Goal: Information Seeking & Learning: Compare options

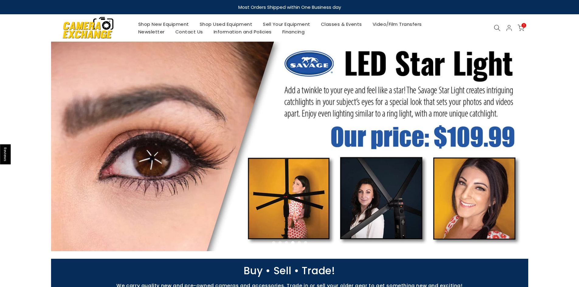
click at [231, 25] on link "Shop Used Equipment" at bounding box center [226, 24] width 64 height 8
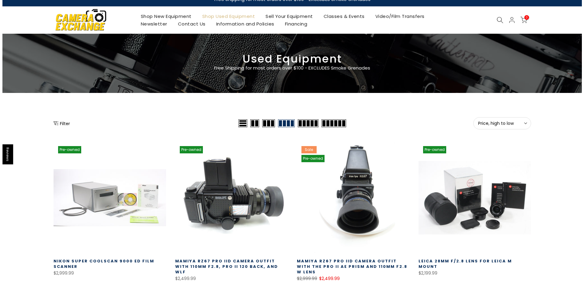
scroll to position [9, 0]
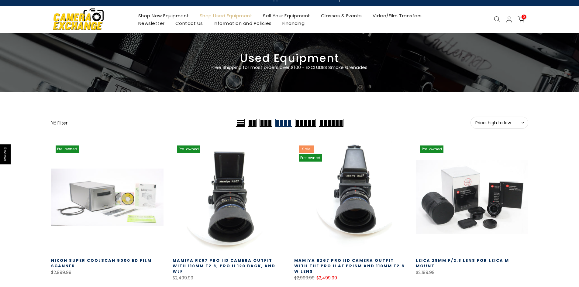
click at [65, 123] on button "Filter" at bounding box center [59, 123] width 16 height 6
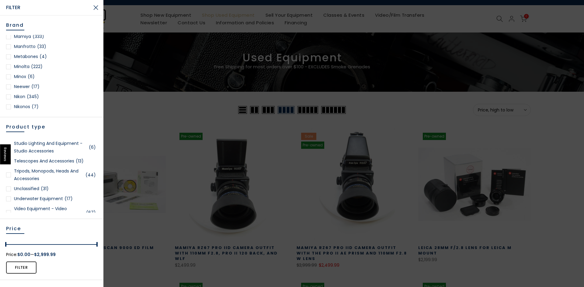
scroll to position [511, 0]
click at [9, 78] on div at bounding box center [8, 80] width 5 height 5
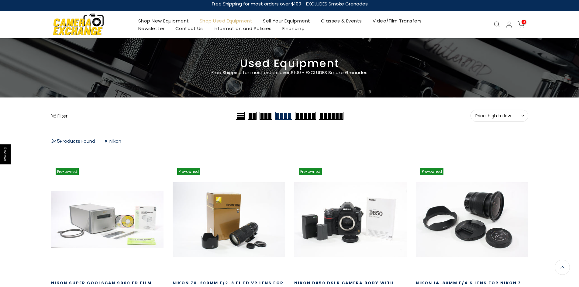
scroll to position [3, 0]
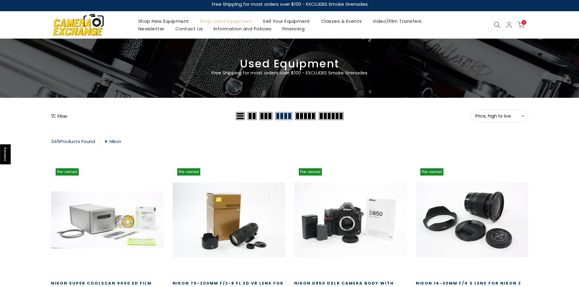
click at [492, 121] on button "Price, high to low Sort" at bounding box center [500, 116] width 58 height 12
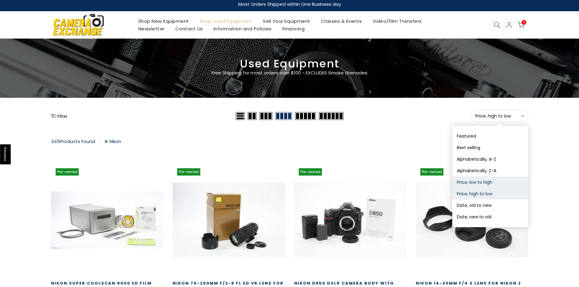
click at [484, 183] on button "Price, low to high" at bounding box center [491, 183] width 76 height 12
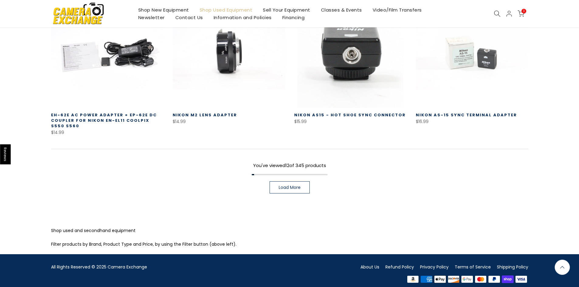
scroll to position [456, 0]
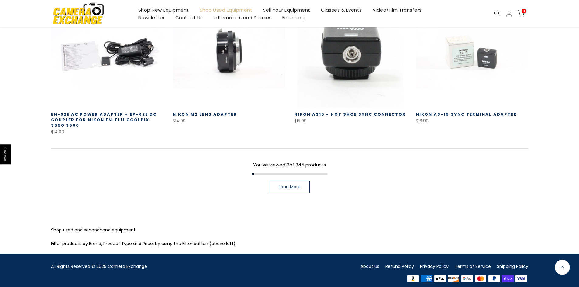
click at [298, 189] on span "Load More" at bounding box center [290, 187] width 22 height 4
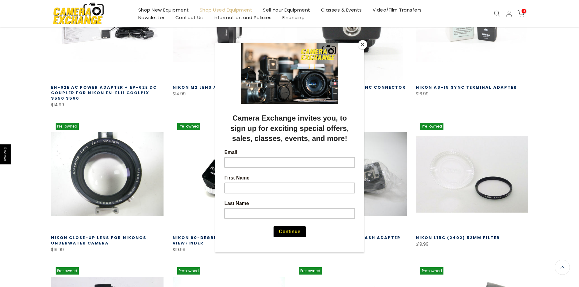
scroll to position [484, 0]
click at [549, 135] on div at bounding box center [289, 143] width 579 height 287
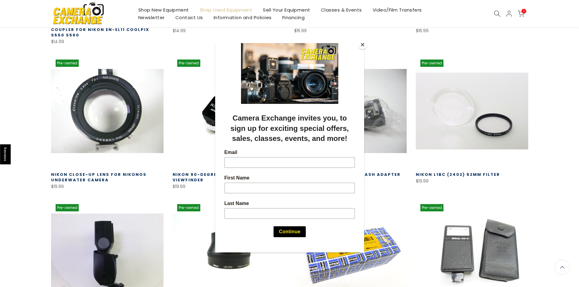
scroll to position [546, 0]
click at [363, 46] on button "Close" at bounding box center [362, 44] width 9 height 9
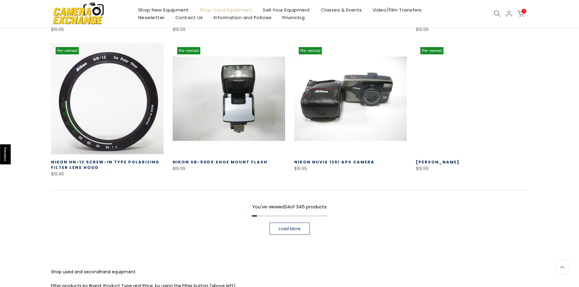
scroll to position [849, 0]
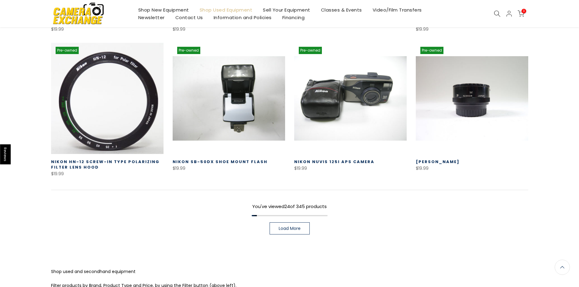
click at [297, 224] on link "Load More" at bounding box center [290, 229] width 40 height 12
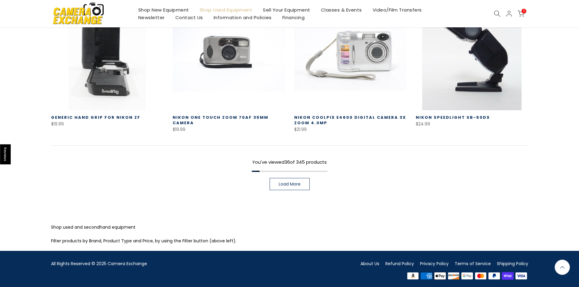
scroll to position [1330, 0]
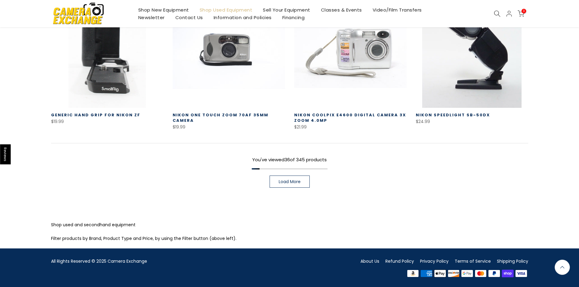
click at [293, 181] on span "Load More" at bounding box center [290, 182] width 22 height 4
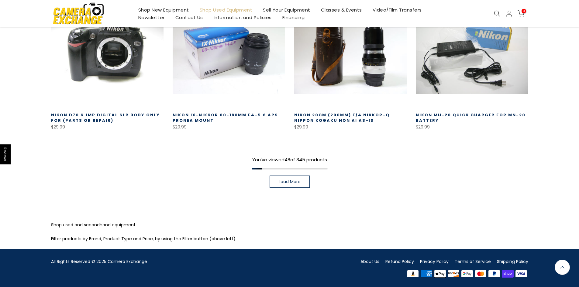
scroll to position [1771, 0]
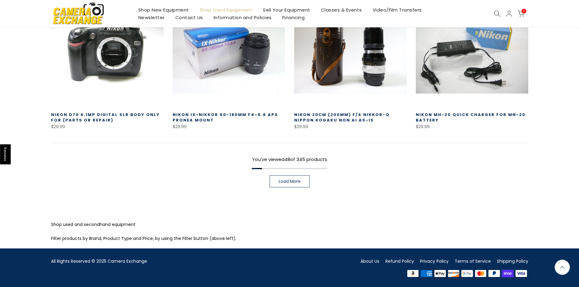
click at [298, 182] on span "Load More" at bounding box center [290, 181] width 22 height 4
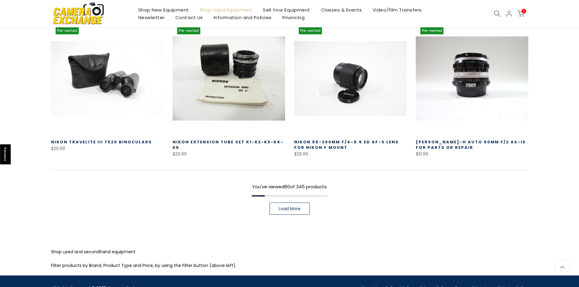
scroll to position [2179, 0]
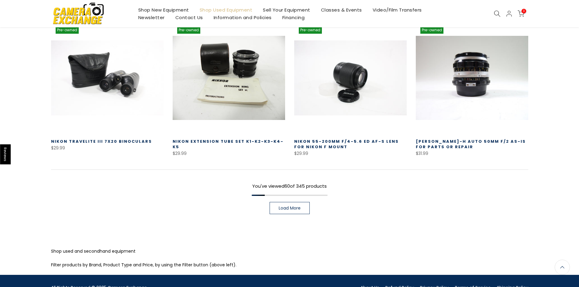
click at [285, 210] on span "Load More" at bounding box center [290, 208] width 22 height 4
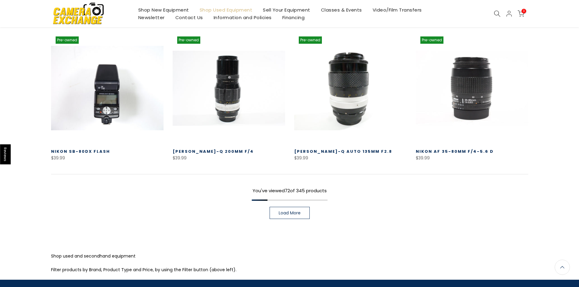
scroll to position [2603, 0]
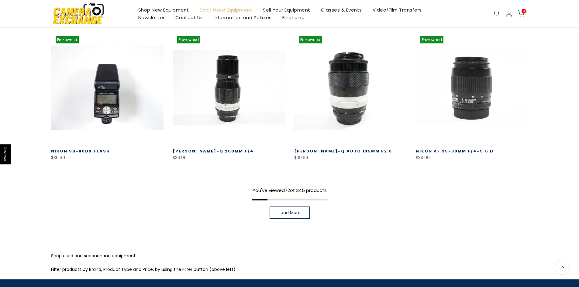
click at [292, 208] on link "Load More" at bounding box center [290, 213] width 40 height 12
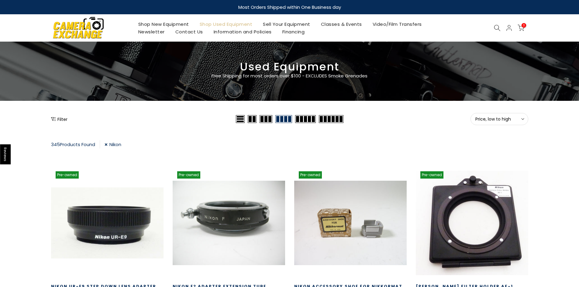
click at [516, 114] on button "Price, low to high Sort" at bounding box center [500, 119] width 58 height 12
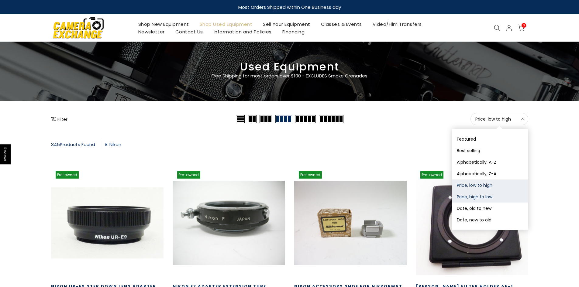
click at [479, 200] on button "Price, high to low" at bounding box center [491, 197] width 76 height 12
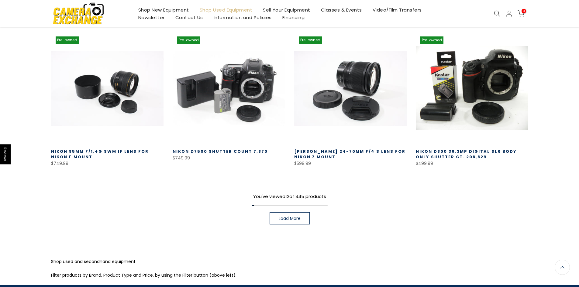
scroll to position [429, 0]
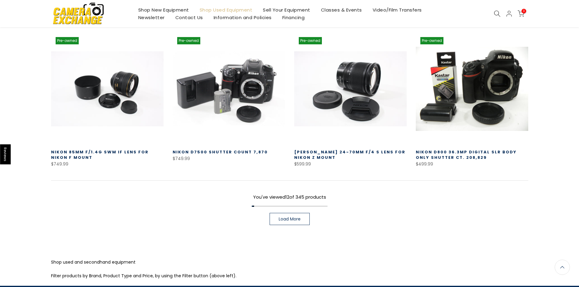
click at [279, 213] on link "Load More" at bounding box center [290, 219] width 40 height 12
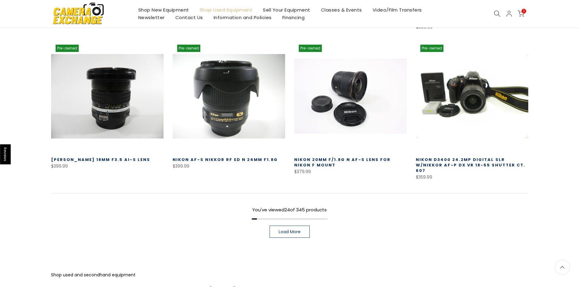
scroll to position [896, 0]
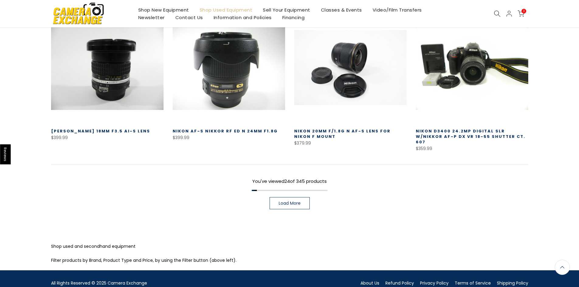
click at [303, 197] on link "Load More" at bounding box center [290, 203] width 40 height 12
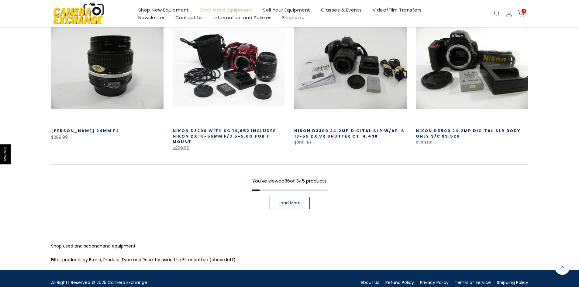
scroll to position [1335, 0]
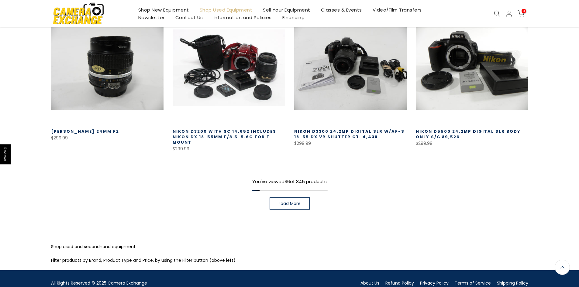
click at [287, 202] on span "Load More" at bounding box center [290, 204] width 22 height 4
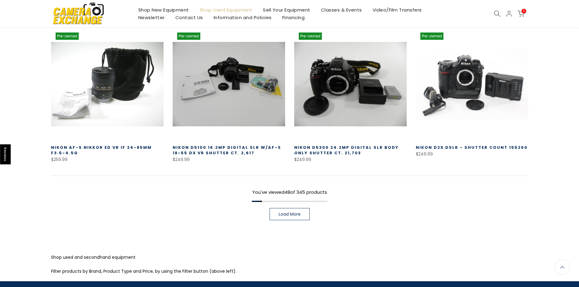
scroll to position [1766, 0]
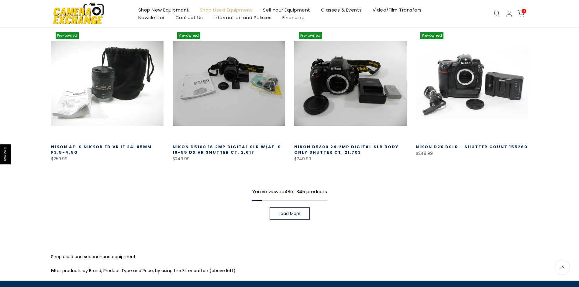
click at [285, 208] on link "Load More" at bounding box center [290, 214] width 40 height 12
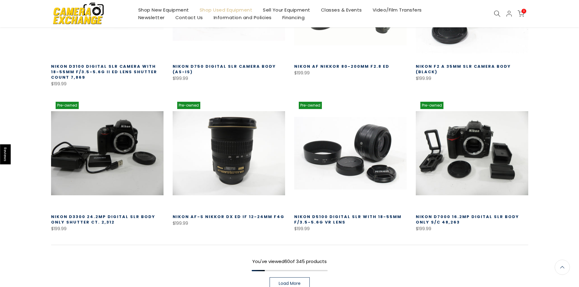
scroll to position [2137, 0]
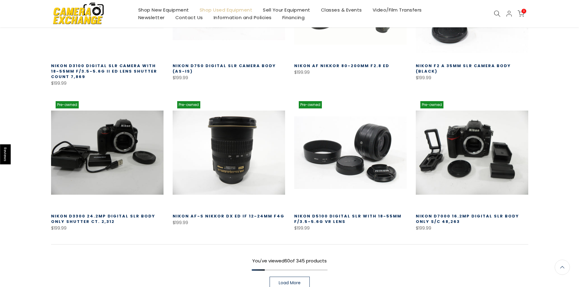
click at [282, 281] on span "Load More" at bounding box center [290, 283] width 22 height 4
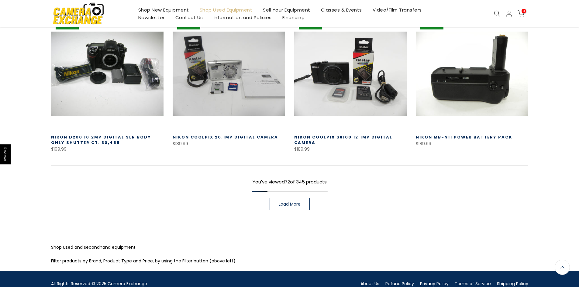
scroll to position [2651, 0]
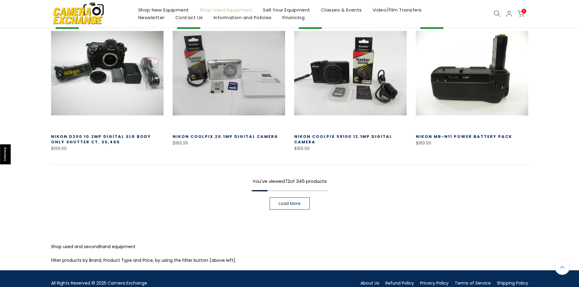
click at [166, 8] on link "Shop New Equipment" at bounding box center [163, 10] width 61 height 8
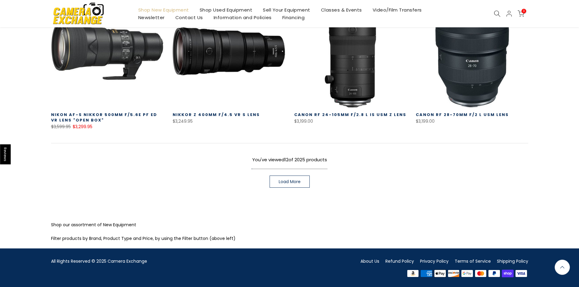
scroll to position [438, 0]
click at [287, 188] on link "Load More" at bounding box center [290, 182] width 40 height 12
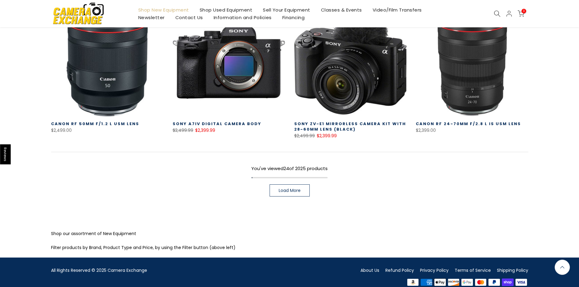
scroll to position [858, 0]
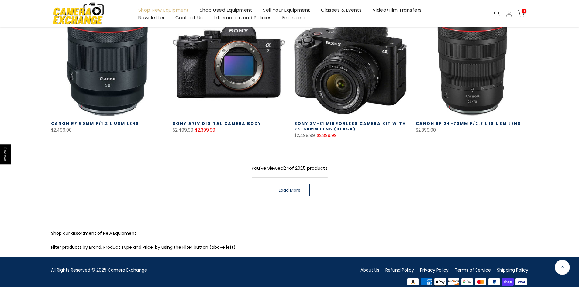
click at [296, 195] on link "Load More" at bounding box center [290, 190] width 40 height 12
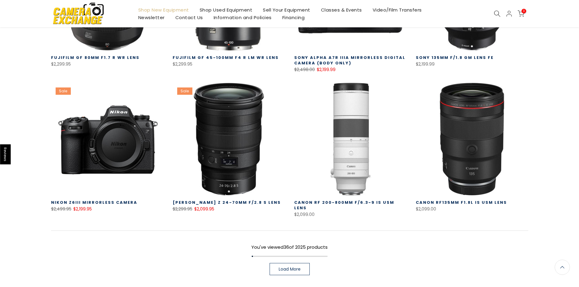
scroll to position [1212, 0]
